Goal: Task Accomplishment & Management: Use online tool/utility

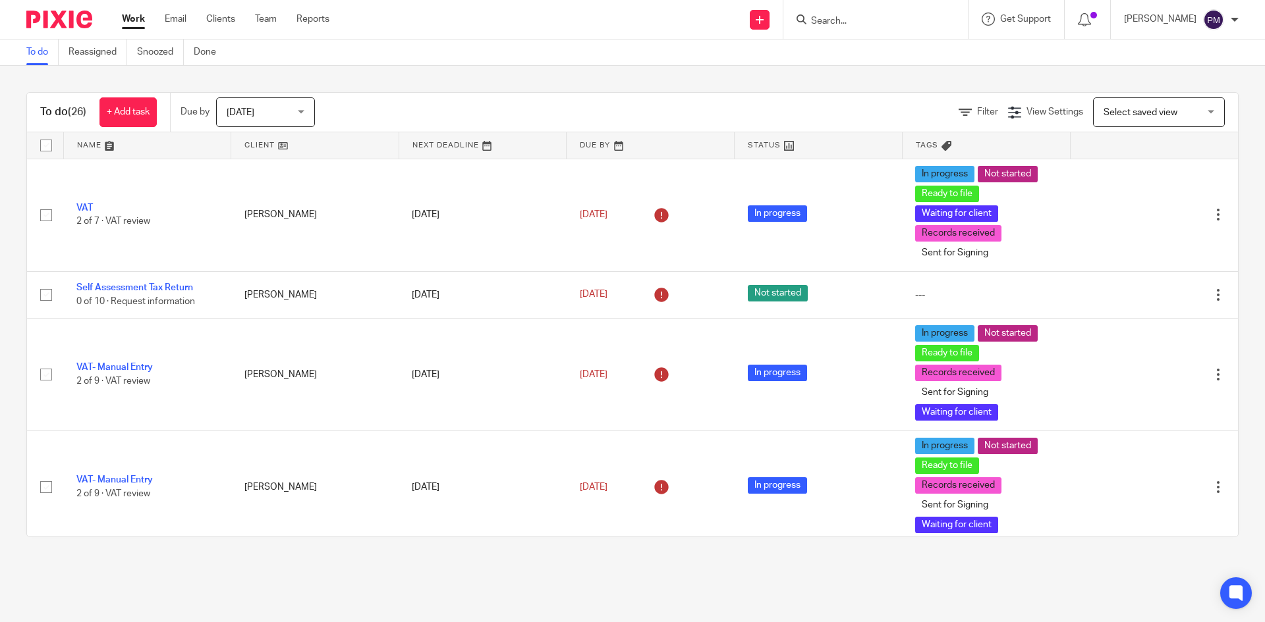
click at [898, 20] on input "Search" at bounding box center [868, 22] width 119 height 12
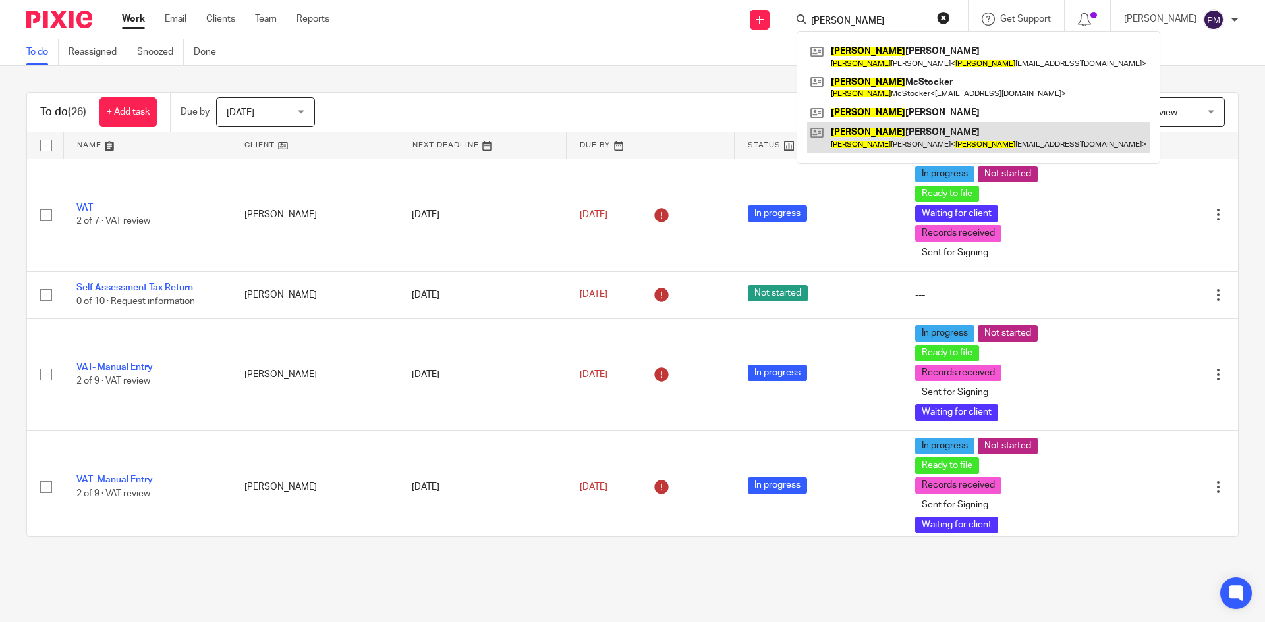
type input "BARRY"
click at [893, 131] on link at bounding box center [978, 138] width 342 height 30
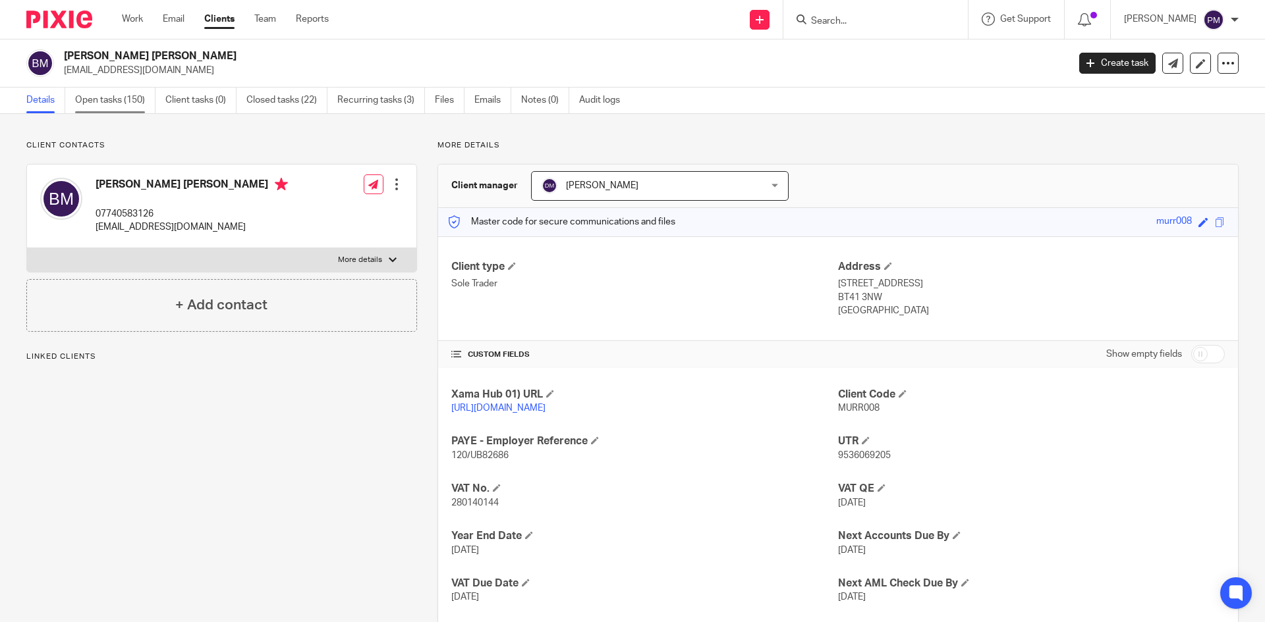
click at [134, 103] on link "Open tasks (150)" at bounding box center [115, 101] width 80 height 26
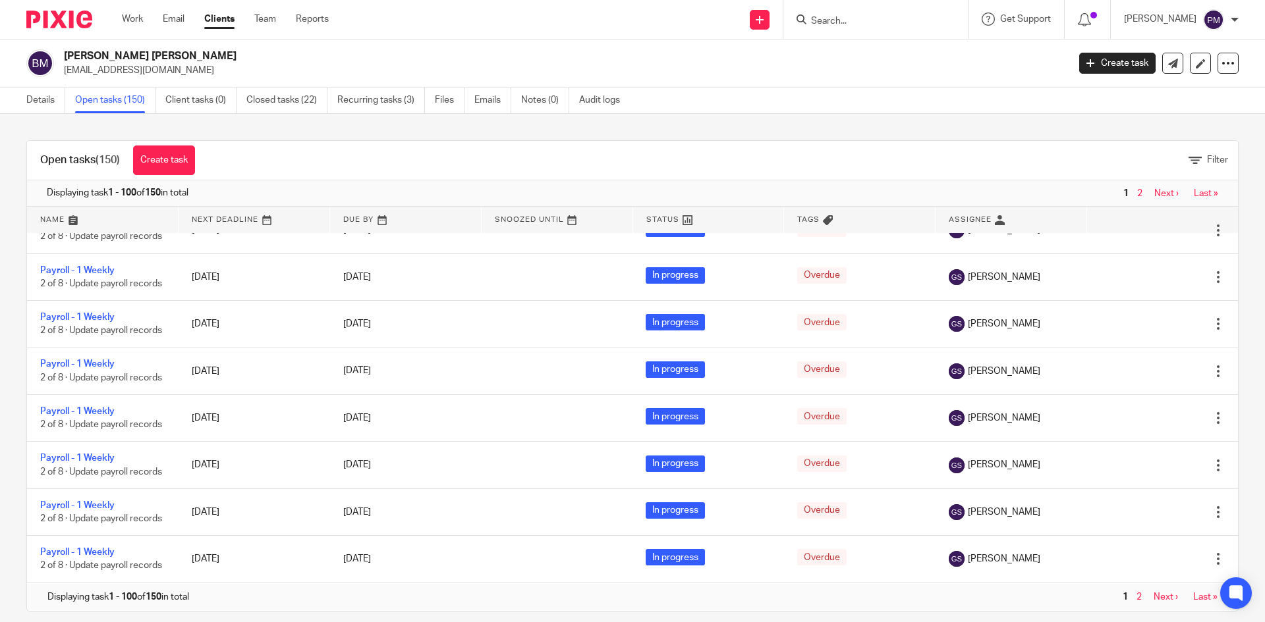
scroll to position [5082, 0]
click at [1193, 191] on link "Last »" at bounding box center [1205, 193] width 24 height 9
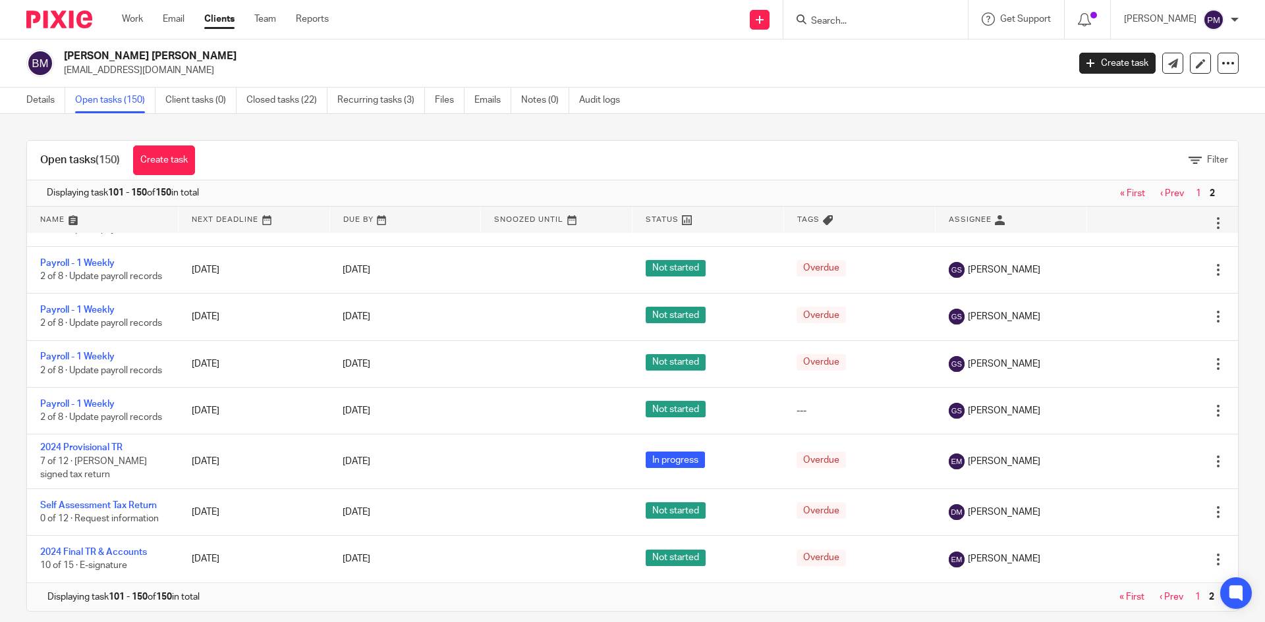
scroll to position [2507, 0]
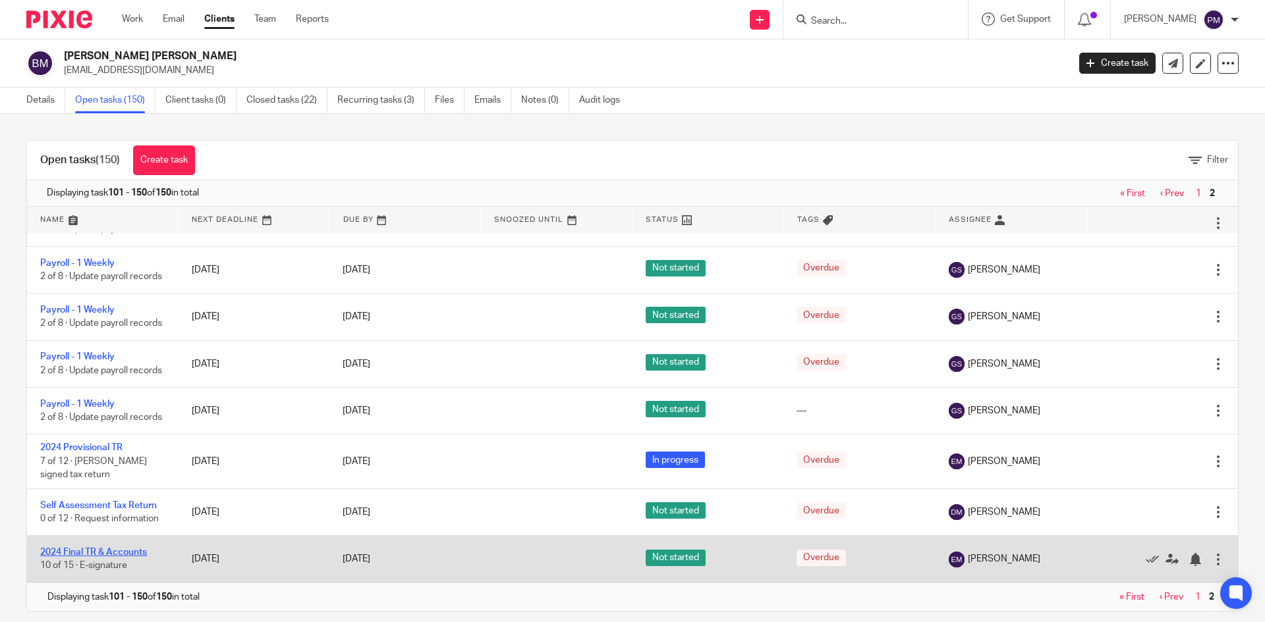
click at [99, 552] on link "2024 Final TR & Accounts" at bounding box center [93, 552] width 107 height 9
